Goal: Navigation & Orientation: Go to known website

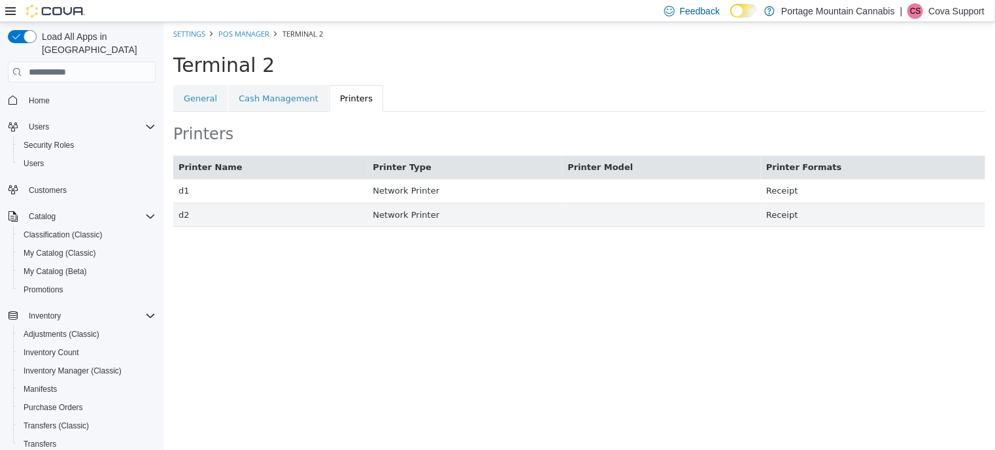
click at [952, 10] on p "Cova Support" at bounding box center [956, 11] width 56 height 16
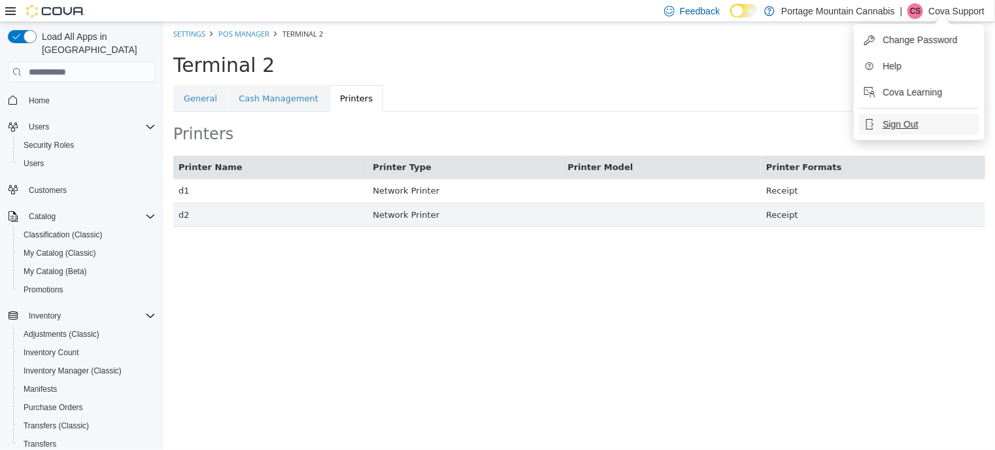
click at [902, 122] on span "Sign Out" at bounding box center [899, 124] width 35 height 13
